Goal: Information Seeking & Learning: Learn about a topic

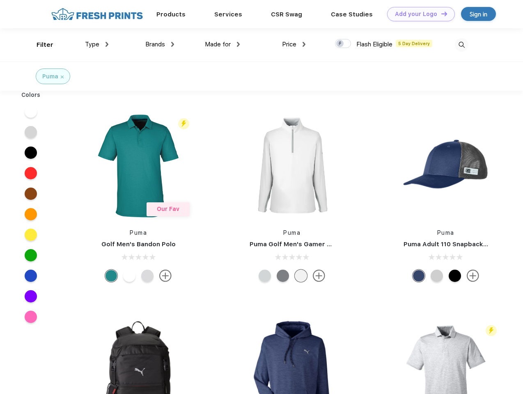
click at [418, 14] on link "Add your Logo Design Tool" at bounding box center [421, 14] width 68 height 14
click at [0, 0] on div "Design Tool" at bounding box center [0, 0] width 0 height 0
click at [440, 14] on link "Add your Logo Design Tool" at bounding box center [421, 14] width 68 height 14
click at [39, 45] on div "Filter" at bounding box center [45, 44] width 17 height 9
click at [97, 44] on span "Type" at bounding box center [92, 44] width 14 height 7
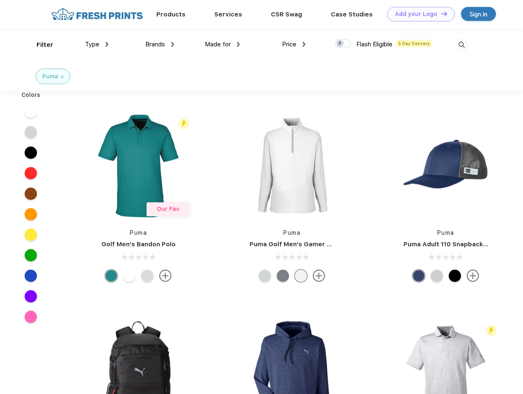
click at [160, 44] on span "Brands" at bounding box center [155, 44] width 20 height 7
click at [222, 44] on span "Made for" at bounding box center [218, 44] width 26 height 7
click at [294, 44] on span "Price" at bounding box center [289, 44] width 14 height 7
click at [343, 44] on div at bounding box center [343, 43] width 16 height 9
click at [340, 44] on input "checkbox" at bounding box center [337, 41] width 5 height 5
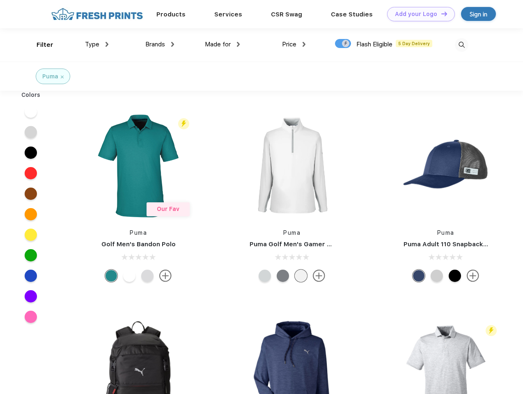
click at [461, 45] on img at bounding box center [462, 45] width 14 height 14
